Goal: Information Seeking & Learning: Understand process/instructions

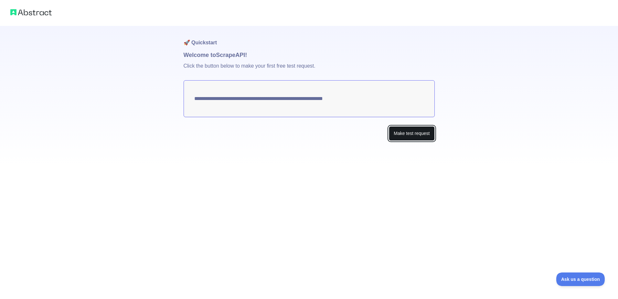
click at [403, 136] on button "Make test request" at bounding box center [412, 133] width 46 height 15
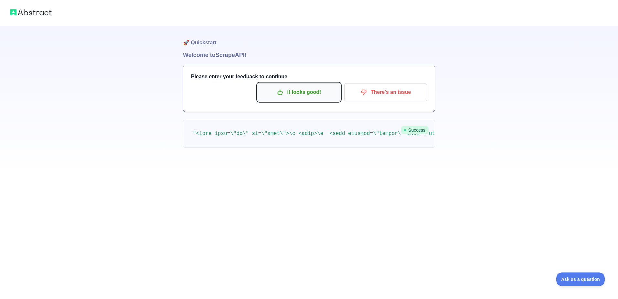
click at [284, 101] on button "It looks good!" at bounding box center [299, 92] width 83 height 18
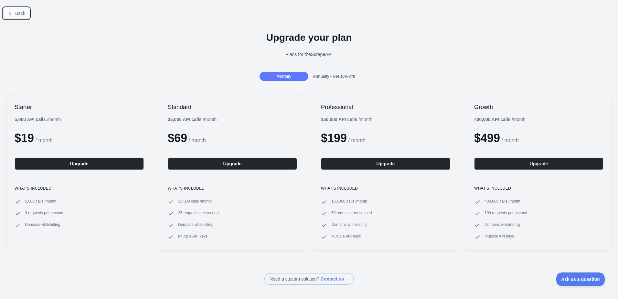
click at [15, 11] on button "Back" at bounding box center [16, 13] width 26 height 11
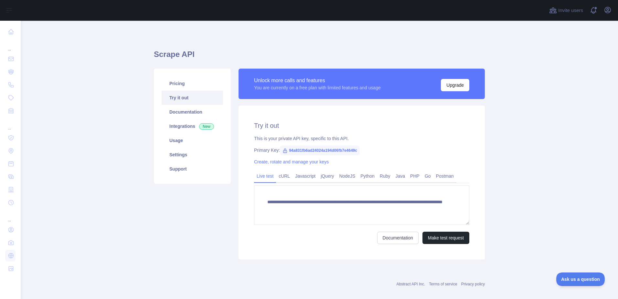
click at [287, 150] on span "94a831fb6ad24024a194d06fb7e4649c" at bounding box center [320, 150] width 80 height 10
drag, startPoint x: 284, startPoint y: 150, endPoint x: 362, endPoint y: 150, distance: 77.6
click at [362, 150] on div "Primary Key: 94a831fb6ad24024a194d06fb7e4649c" at bounding box center [361, 150] width 215 height 6
drag, startPoint x: 362, startPoint y: 150, endPoint x: 340, endPoint y: 150, distance: 22.3
copy span "94a831fb6ad24024a194d06fb7e4649c"
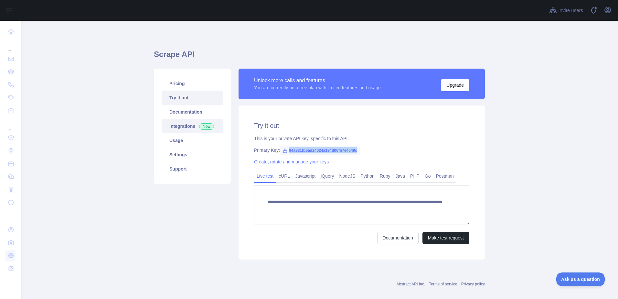
click at [182, 128] on link "Integrations New" at bounding box center [192, 126] width 61 height 14
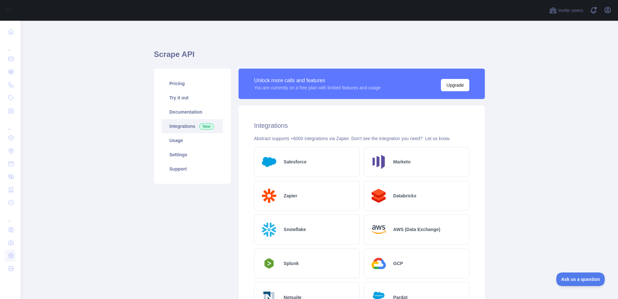
click at [303, 79] on div "Unlock more calls and features" at bounding box center [317, 81] width 127 height 8
click at [194, 138] on link "Usage" at bounding box center [192, 140] width 61 height 14
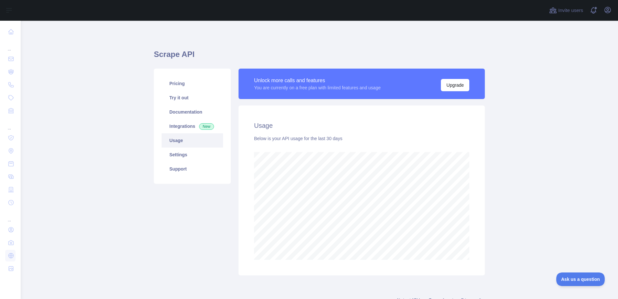
scroll to position [278, 592]
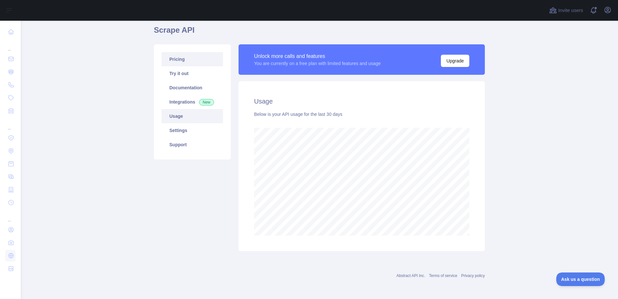
click at [187, 55] on link "Pricing" at bounding box center [192, 59] width 61 height 14
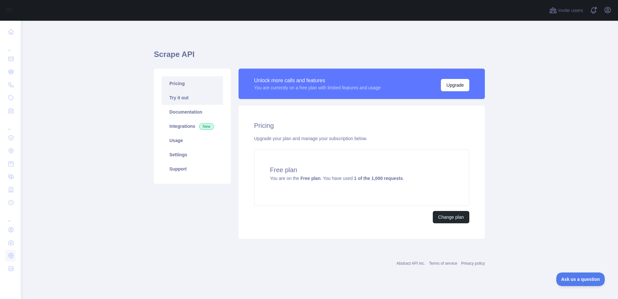
click at [182, 93] on link "Try it out" at bounding box center [192, 97] width 61 height 14
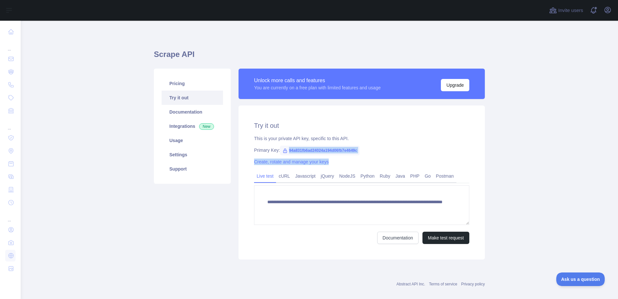
drag, startPoint x: 285, startPoint y: 152, endPoint x: 370, endPoint y: 155, distance: 84.7
click at [372, 154] on div "**********" at bounding box center [362, 182] width 246 height 154
click at [370, 155] on div "**********" at bounding box center [362, 182] width 246 height 154
drag, startPoint x: 350, startPoint y: 156, endPoint x: 317, endPoint y: 154, distance: 32.7
click at [350, 156] on div "**********" at bounding box center [362, 182] width 246 height 154
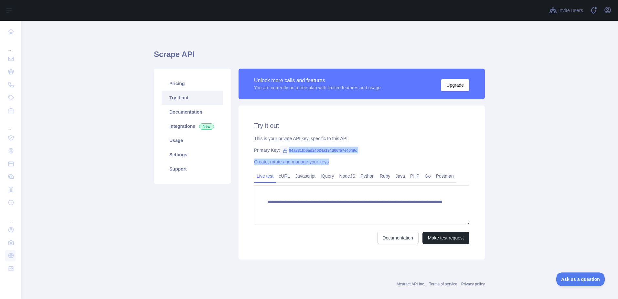
click at [303, 144] on div "**********" at bounding box center [362, 182] width 246 height 154
drag, startPoint x: 286, startPoint y: 151, endPoint x: 354, endPoint y: 152, distance: 67.9
click at [354, 152] on span "94a831fb6ad24024a194d06fb7e4649c" at bounding box center [320, 150] width 80 height 10
drag, startPoint x: 354, startPoint y: 152, endPoint x: 339, endPoint y: 151, distance: 14.6
copy span "94a831fb6ad24024a194d06fb7e4649"
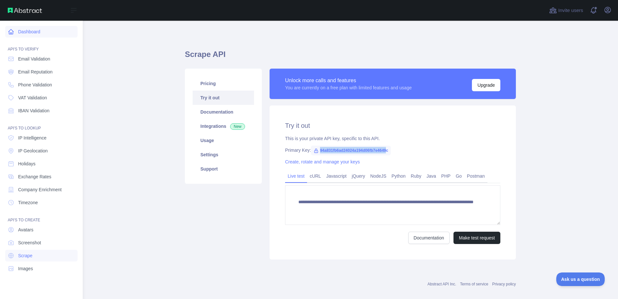
click at [33, 29] on link "Dashboard" at bounding box center [41, 32] width 72 height 12
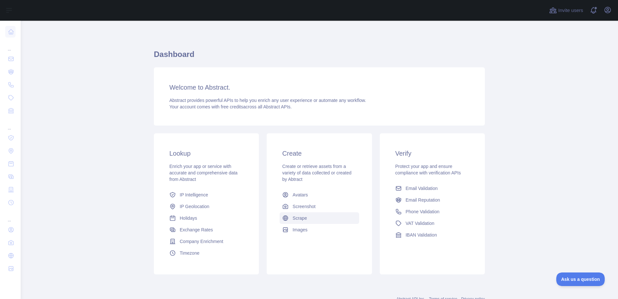
click at [304, 216] on link "Scrape" at bounding box center [319, 218] width 79 height 12
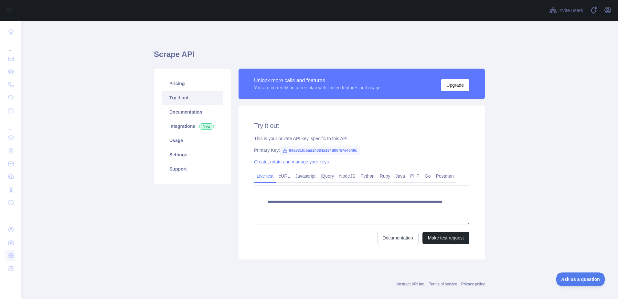
click at [289, 152] on span "94a831fb6ad24024a194d06fb7e4649c" at bounding box center [320, 150] width 80 height 10
click at [282, 161] on link "Create, rotate and manage your keys" at bounding box center [291, 161] width 75 height 5
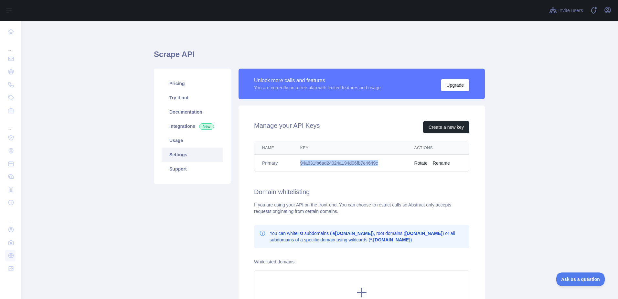
drag, startPoint x: 297, startPoint y: 164, endPoint x: 386, endPoint y: 162, distance: 88.9
click at [386, 162] on td "94a831fb6ad24024a194d06fb7e4649c" at bounding box center [349, 162] width 114 height 17
copy td "94a831fb6ad24024a194d06fb7e4649c"
drag, startPoint x: 386, startPoint y: 162, endPoint x: 437, endPoint y: 180, distance: 54.5
click at [437, 181] on div "Manage your API Keys Create a new key Name Key Actions Primary 94a831fb6ad24024…" at bounding box center [362, 220] width 246 height 231
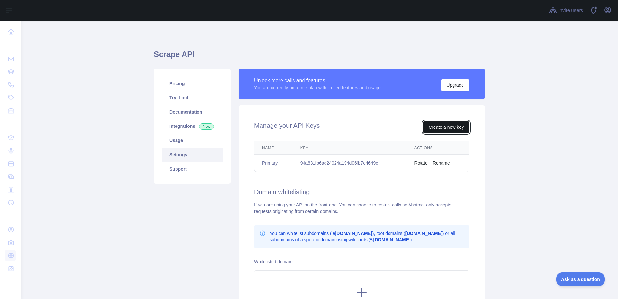
click at [454, 128] on button "Create a new key" at bounding box center [446, 127] width 46 height 12
copy td "94a831fb6ad24024a194d06fb7e4649c"
drag, startPoint x: 296, startPoint y: 163, endPoint x: 391, endPoint y: 164, distance: 94.4
click at [391, 164] on td "94a831fb6ad24024a194d06fb7e4649c" at bounding box center [349, 162] width 114 height 17
click at [181, 144] on link "Usage" at bounding box center [192, 140] width 61 height 14
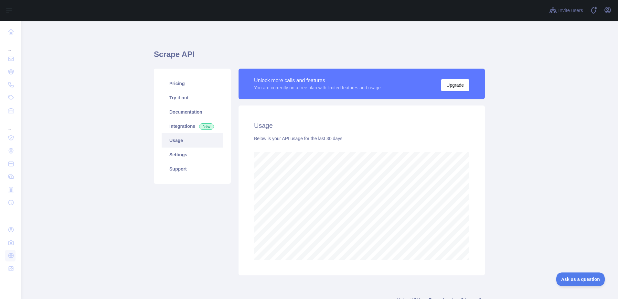
scroll to position [278, 592]
click at [200, 124] on span "New" at bounding box center [206, 126] width 15 height 6
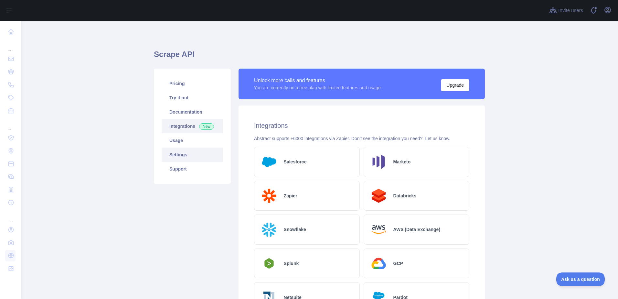
click at [185, 150] on link "Settings" at bounding box center [192, 154] width 61 height 14
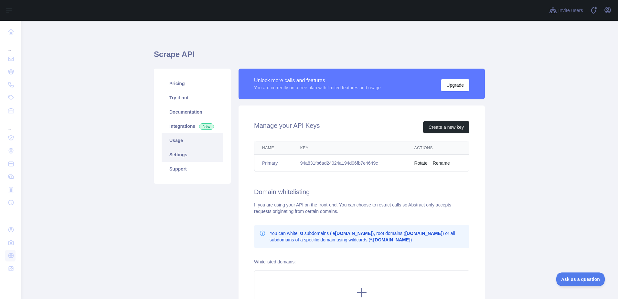
click at [177, 136] on link "Usage" at bounding box center [192, 140] width 61 height 14
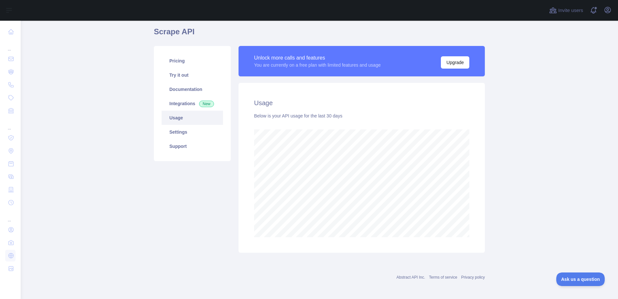
scroll to position [24, 0]
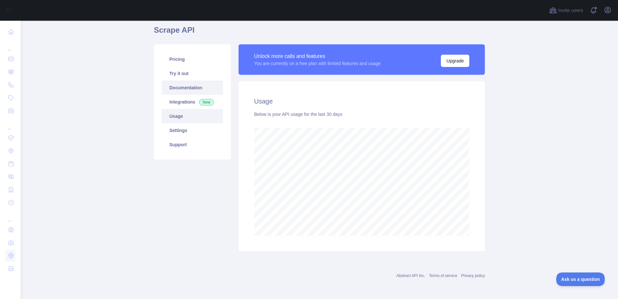
click at [181, 87] on link "Documentation" at bounding box center [192, 87] width 61 height 14
click at [176, 102] on link "Integrations New" at bounding box center [192, 102] width 61 height 14
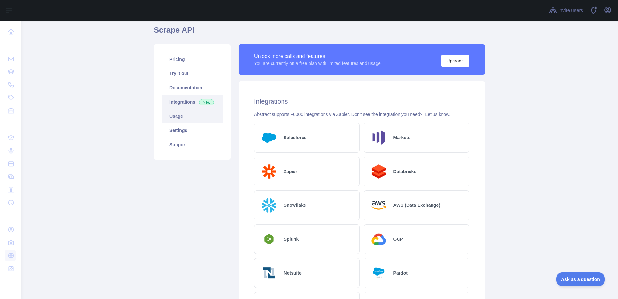
click at [176, 119] on link "Usage" at bounding box center [192, 116] width 61 height 14
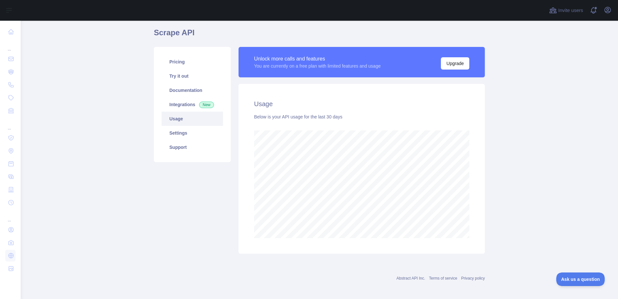
scroll to position [24, 0]
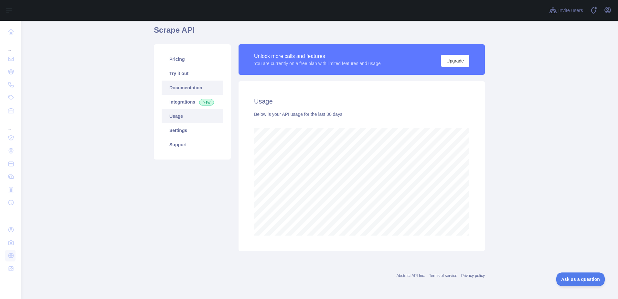
click at [178, 92] on link "Documentation" at bounding box center [192, 87] width 61 height 14
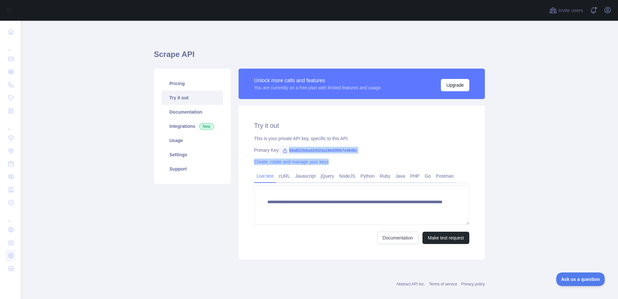
drag, startPoint x: 284, startPoint y: 149, endPoint x: 357, endPoint y: 154, distance: 73.2
click at [357, 154] on div "**********" at bounding box center [362, 182] width 246 height 154
copy div "94a831fb6ad24024a194d06fb7e4649c Create, rotate and manage your keys"
click at [388, 155] on div "**********" at bounding box center [362, 182] width 246 height 154
copy span "4a831fb6ad24024a194d06fb7e4649c"
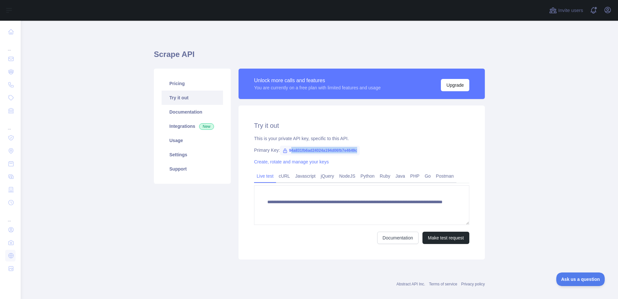
drag, startPoint x: 286, startPoint y: 150, endPoint x: 358, endPoint y: 149, distance: 71.4
click at [358, 149] on div "Primary Key: 94a831fb6ad24024a194d06fb7e4649c" at bounding box center [361, 150] width 215 height 6
drag, startPoint x: 286, startPoint y: 149, endPoint x: 375, endPoint y: 152, distance: 88.9
click at [375, 152] on div "Primary Key: 94a831fb6ad24024a194d06fb7e4649c" at bounding box center [361, 150] width 215 height 6
copy span "94a831fb6ad24024a194d06fb7e4649c"
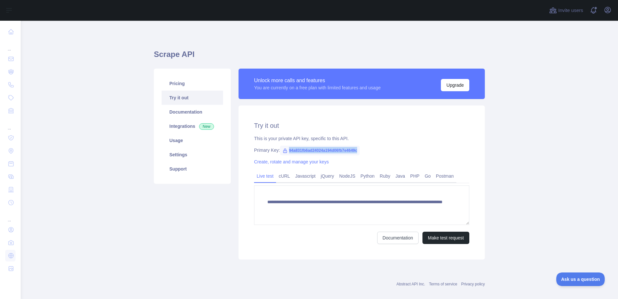
copy span "94a831fb6ad24024a194d06fb7e4649c"
click at [351, 132] on div "**********" at bounding box center [362, 182] width 246 height 154
click at [176, 144] on link "Usage" at bounding box center [192, 140] width 61 height 14
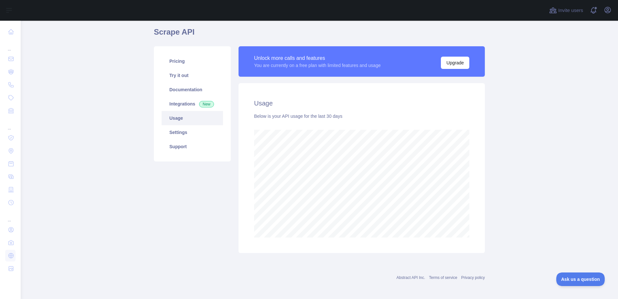
scroll to position [24, 0]
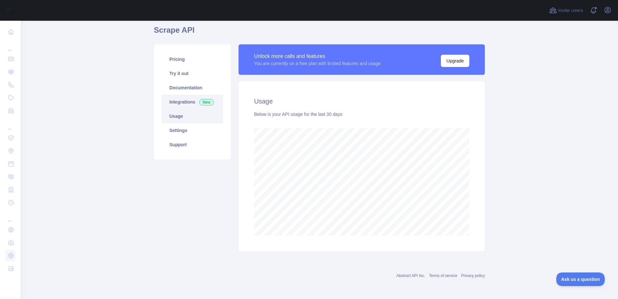
click at [165, 97] on link "Integrations New" at bounding box center [192, 102] width 61 height 14
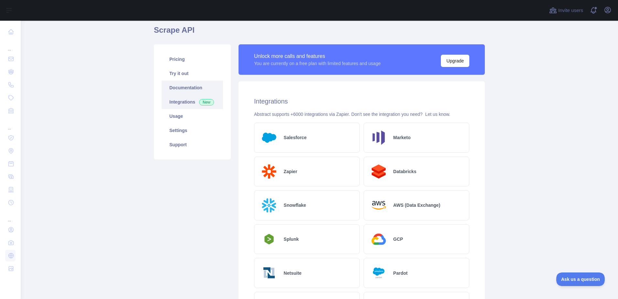
click at [193, 91] on link "Documentation" at bounding box center [192, 87] width 61 height 14
click at [183, 108] on link "Integrations New" at bounding box center [192, 102] width 61 height 14
click at [185, 114] on link "Usage" at bounding box center [192, 116] width 61 height 14
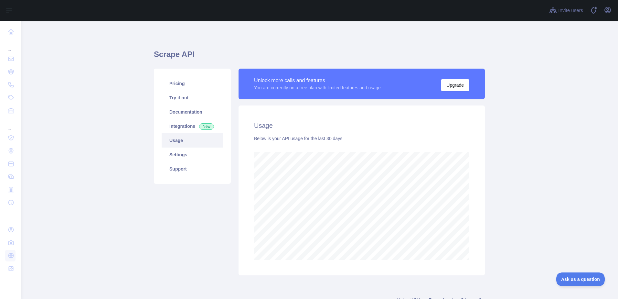
scroll to position [322916, 322601]
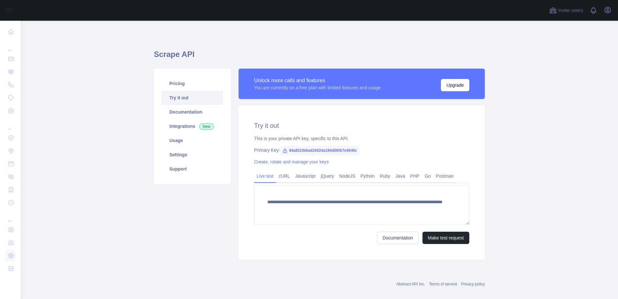
click at [282, 151] on icon at bounding box center [284, 150] width 5 height 5
click at [283, 150] on icon at bounding box center [285, 151] width 4 height 4
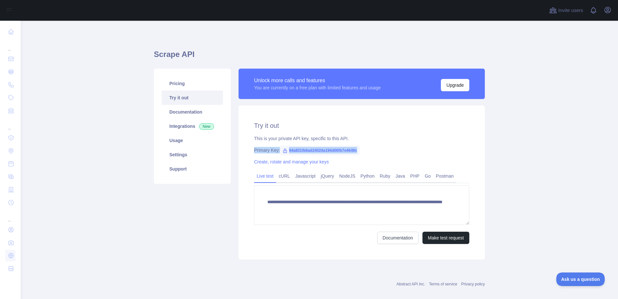
click at [283, 150] on icon at bounding box center [285, 151] width 4 height 4
click at [444, 236] on button "Make test request" at bounding box center [445, 237] width 47 height 12
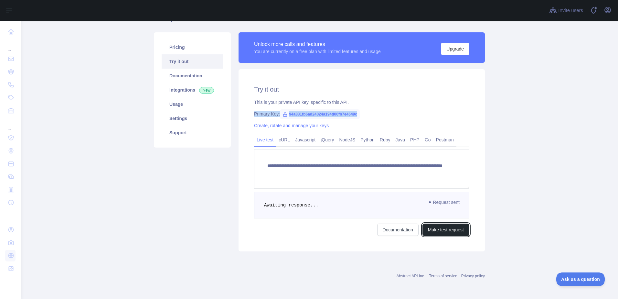
scroll to position [37, 0]
click at [350, 195] on pre "Awaiting response..." at bounding box center [361, 204] width 215 height 27
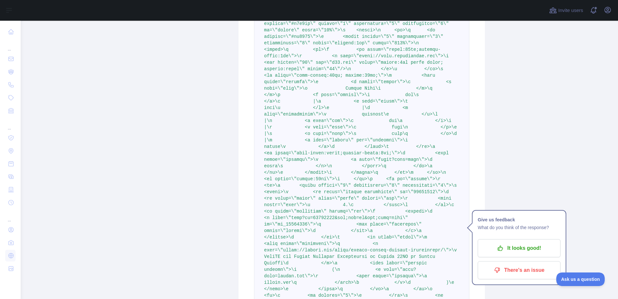
scroll to position [0, 0]
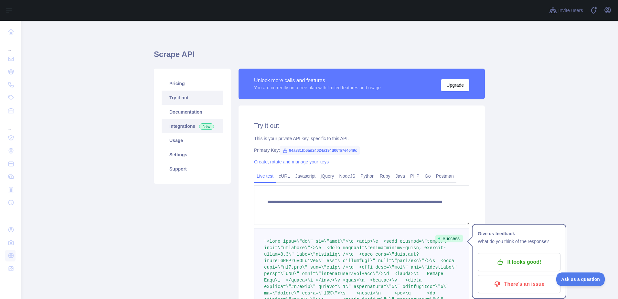
click at [173, 128] on link "Integrations New" at bounding box center [192, 126] width 61 height 14
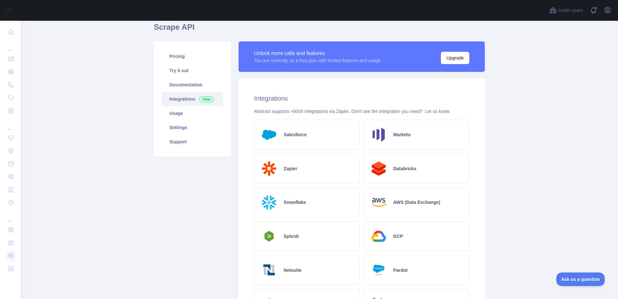
scroll to position [23, 0]
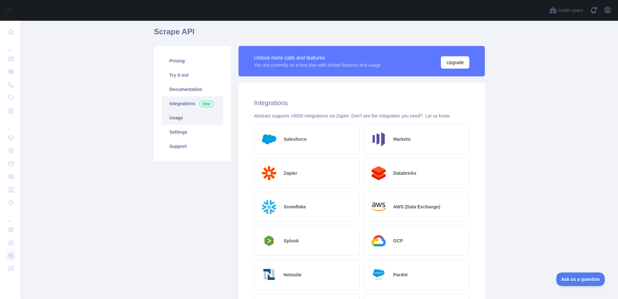
click at [182, 121] on link "Usage" at bounding box center [192, 118] width 61 height 14
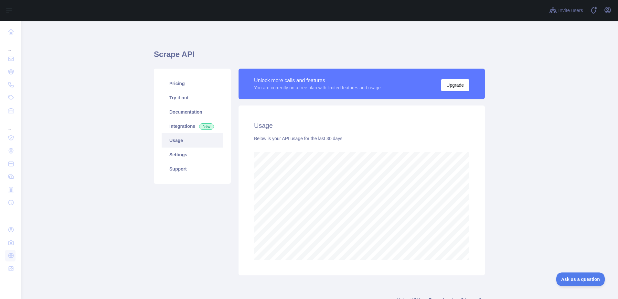
scroll to position [278, 592]
click at [182, 135] on link "Usage" at bounding box center [192, 140] width 61 height 14
click at [178, 154] on link "Settings" at bounding box center [192, 154] width 61 height 14
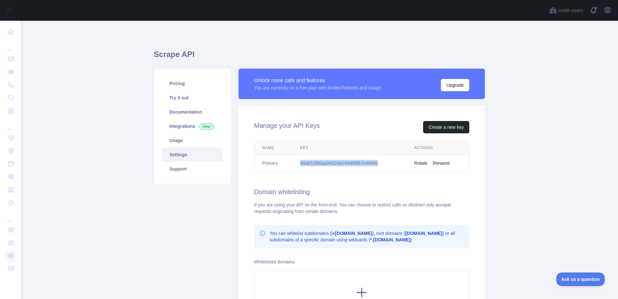
drag, startPoint x: 295, startPoint y: 159, endPoint x: 381, endPoint y: 164, distance: 86.1
click at [381, 164] on td "94a831fb6ad24024a194d06fb7e4649c" at bounding box center [349, 162] width 114 height 17
drag, startPoint x: 381, startPoint y: 164, endPoint x: 362, endPoint y: 163, distance: 18.8
copy td "94a831fb6ad24024a194d06fb7e4649c"
click at [181, 143] on link "Usage" at bounding box center [192, 140] width 61 height 14
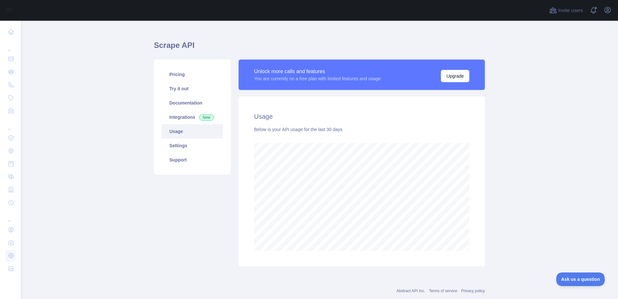
scroll to position [24, 0]
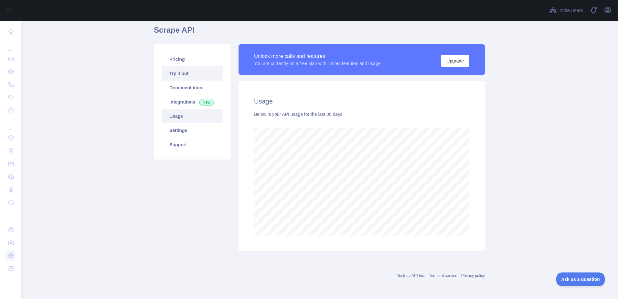
click at [186, 72] on link "Try it out" at bounding box center [192, 73] width 61 height 14
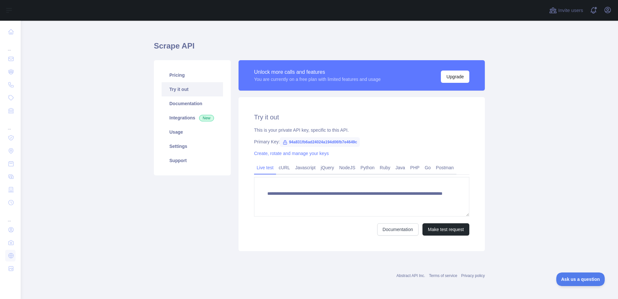
scroll to position [8, 0]
click at [285, 166] on link "cURL" at bounding box center [284, 167] width 16 height 10
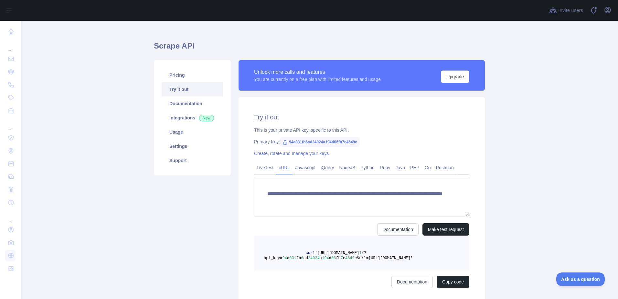
scroll to position [2, 0]
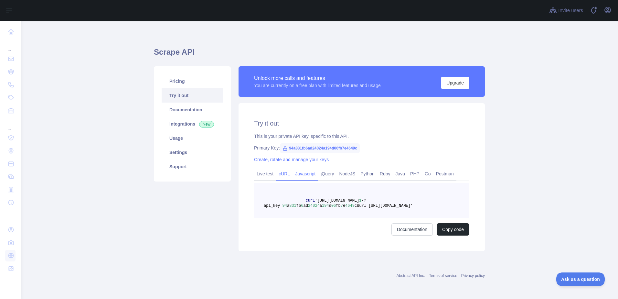
click at [292, 176] on link "Javascript" at bounding box center [305, 173] width 26 height 10
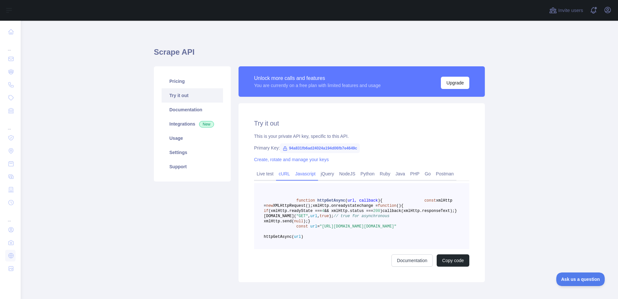
click at [279, 175] on link "cURL" at bounding box center [284, 173] width 16 height 10
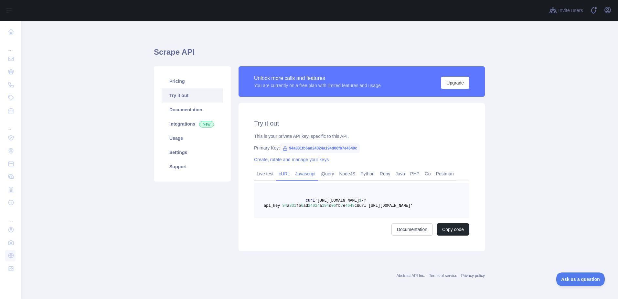
click at [302, 175] on link "Javascript" at bounding box center [305, 173] width 26 height 10
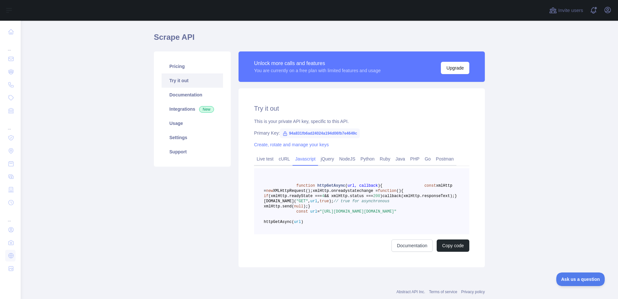
scroll to position [64, 0]
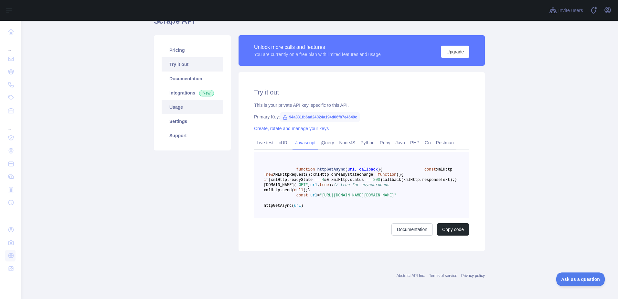
click at [184, 100] on link "Usage" at bounding box center [192, 107] width 61 height 14
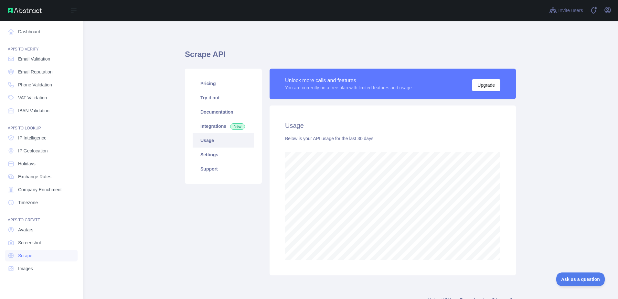
scroll to position [278, 592]
